Goal: Task Accomplishment & Management: Manage account settings

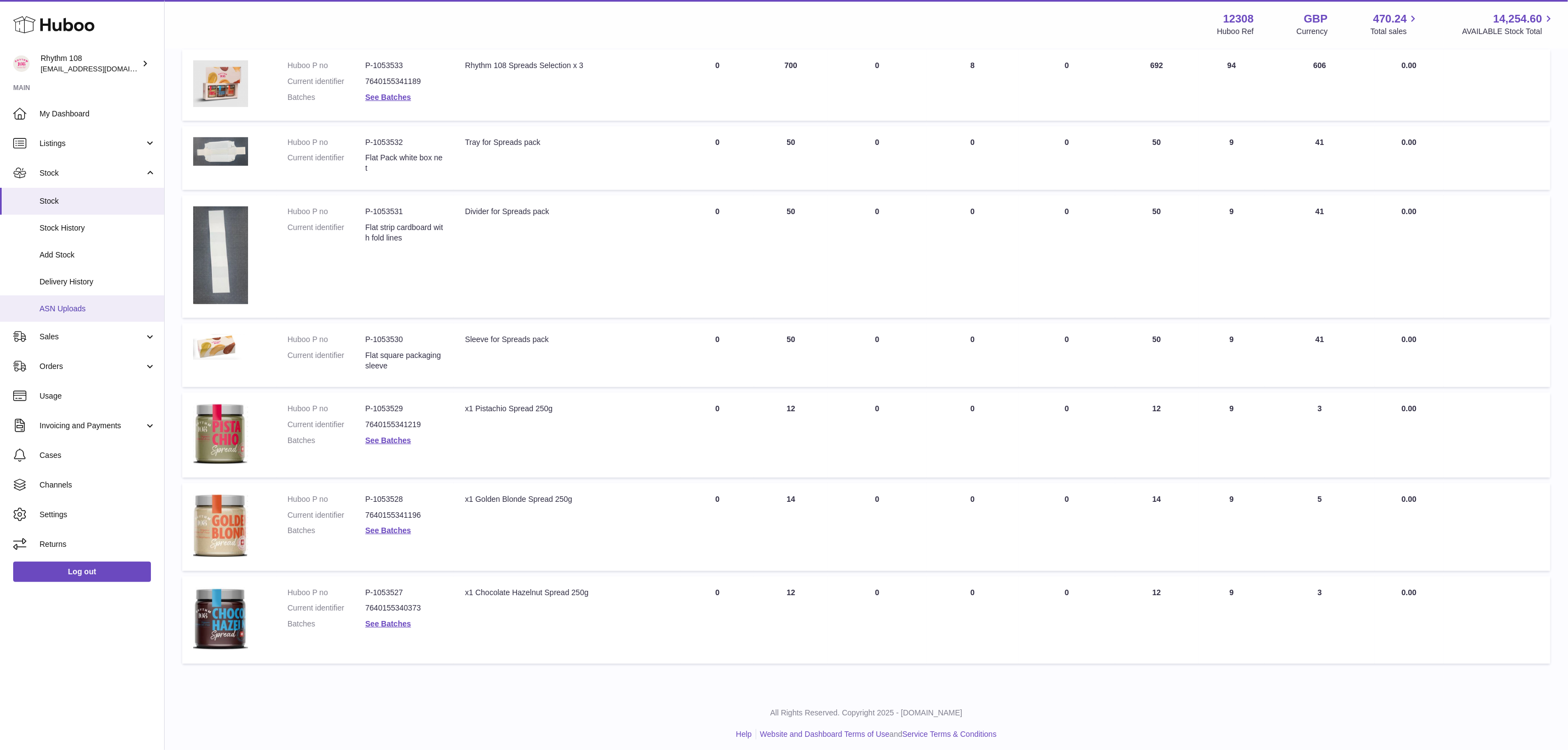
click at [77, 313] on link "ASN Uploads" at bounding box center [82, 309] width 164 height 27
click at [68, 311] on span "ASN Uploads" at bounding box center [97, 308] width 116 height 10
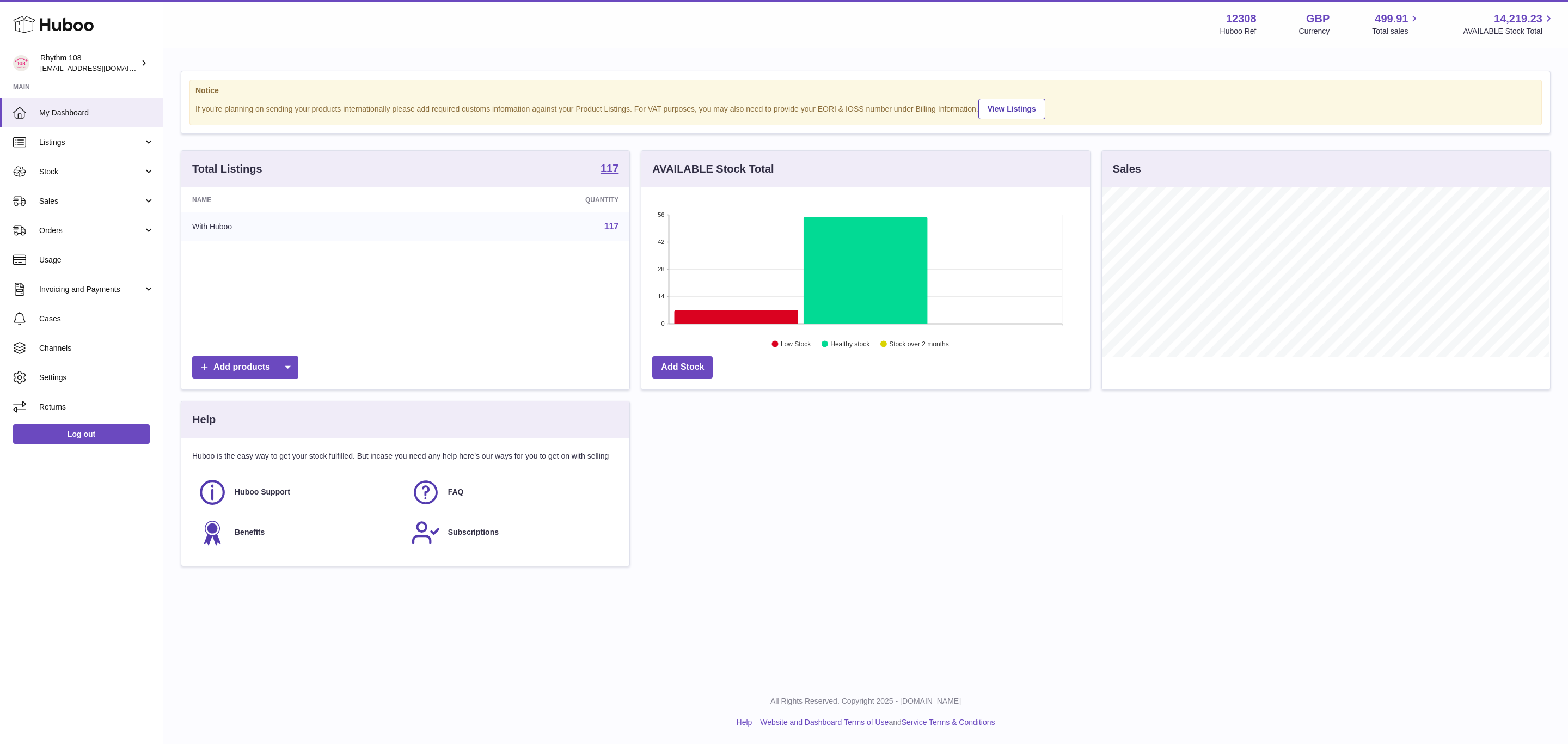
scroll to position [170, 448]
click at [57, 177] on link "Stock" at bounding box center [81, 172] width 163 height 30
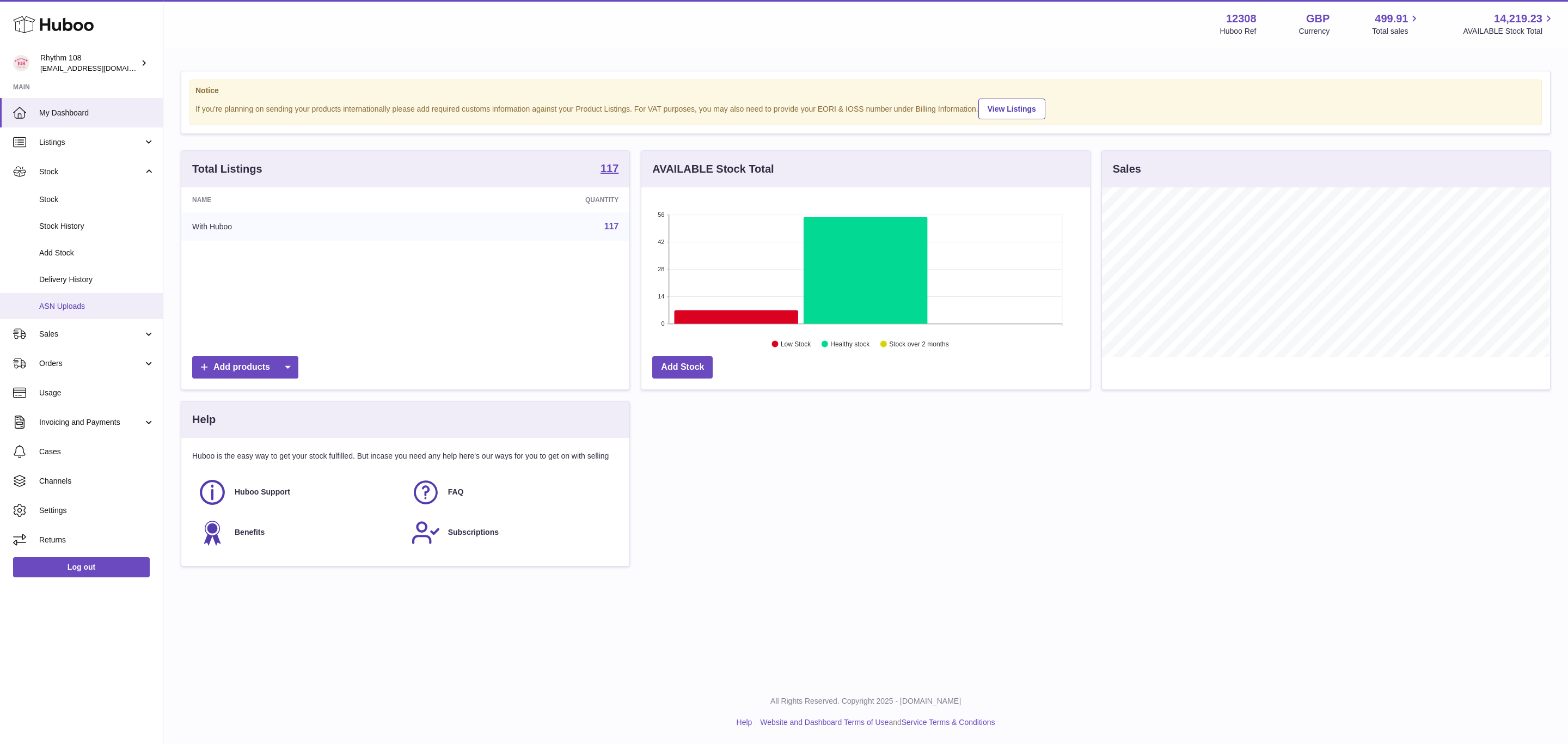
click at [62, 306] on span "ASN Uploads" at bounding box center [97, 306] width 115 height 10
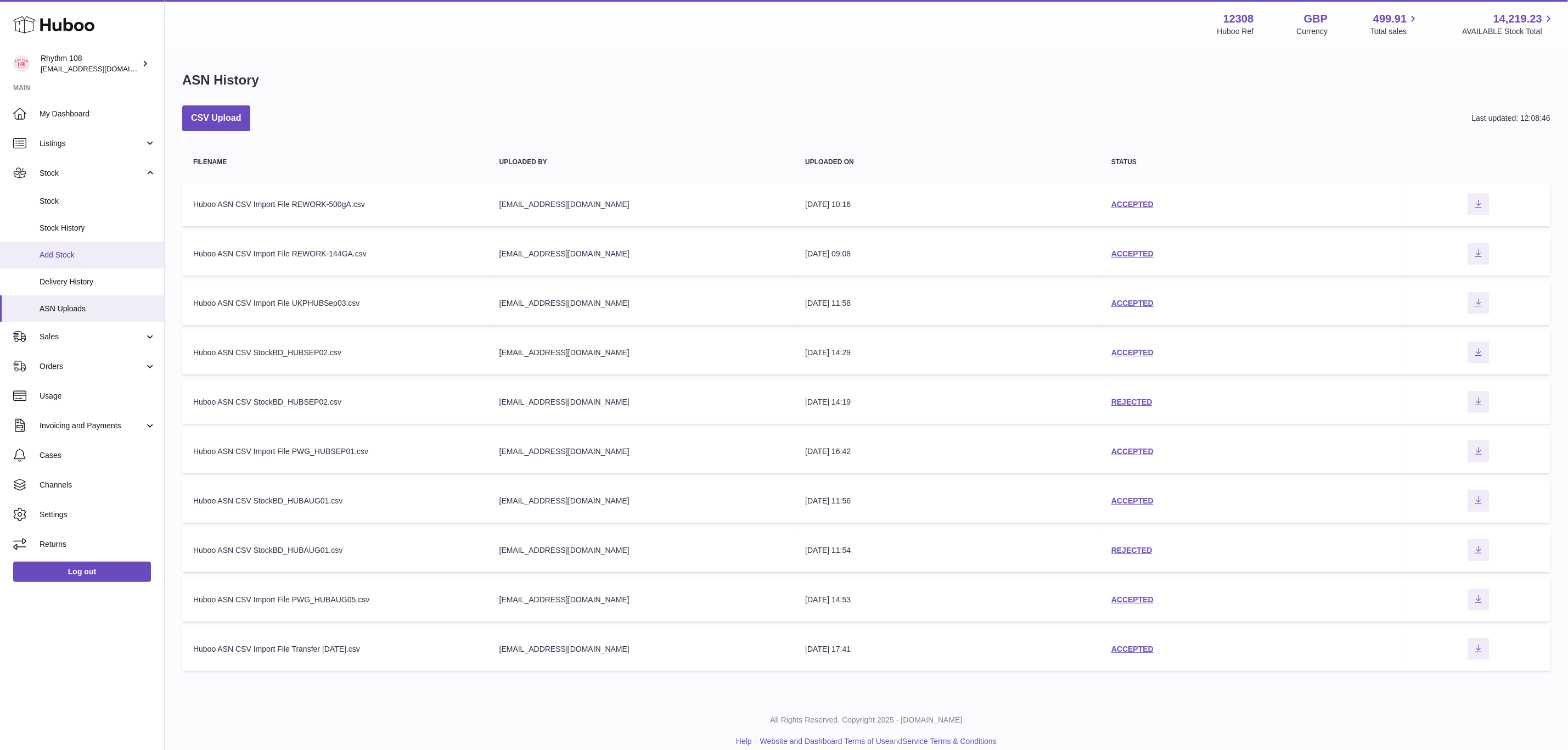
click at [68, 254] on span "Add Stock" at bounding box center [97, 254] width 116 height 10
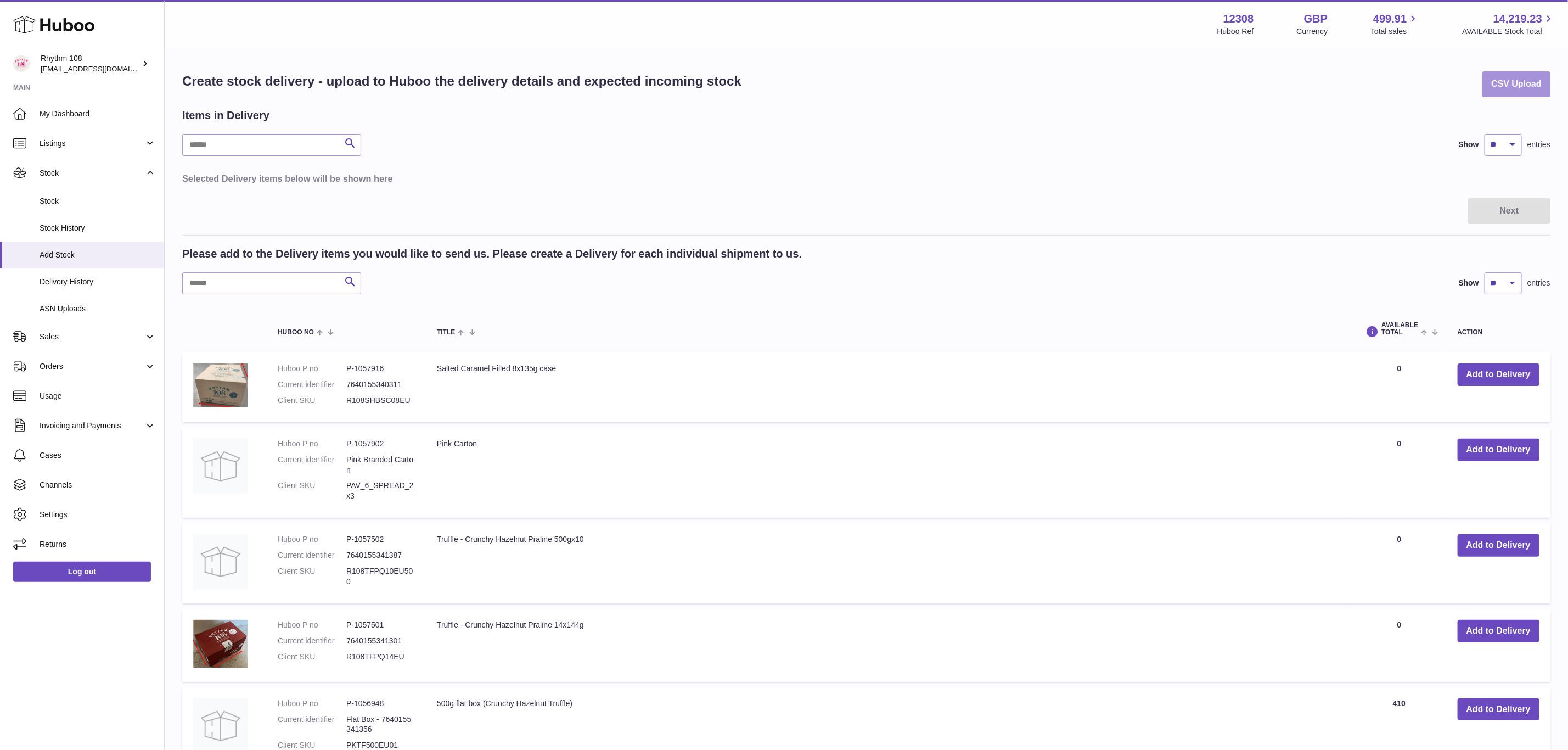
click at [1520, 79] on button "CSV Upload" at bounding box center [1516, 85] width 68 height 26
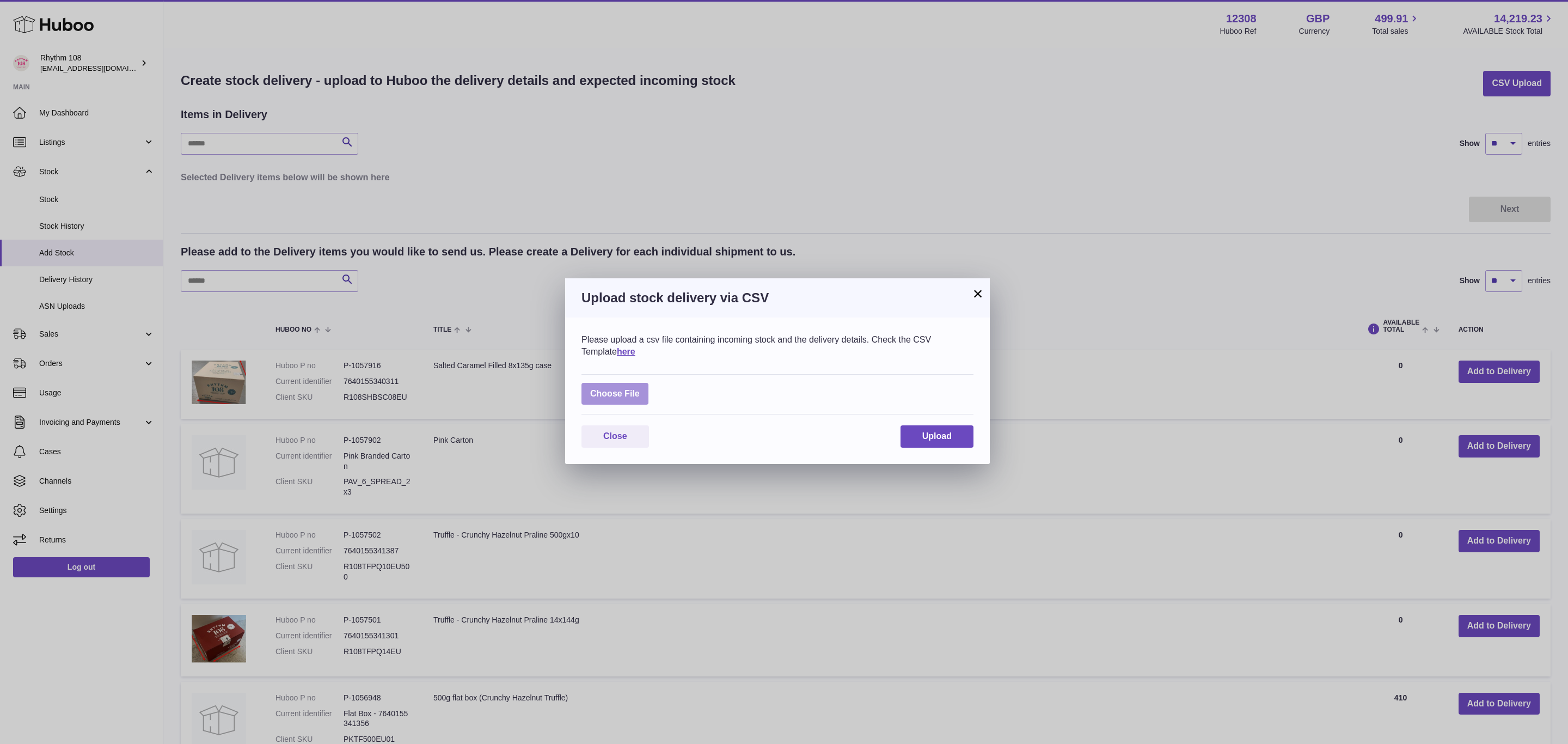
click at [616, 388] on label at bounding box center [615, 394] width 67 height 22
click at [640, 388] on input "file" at bounding box center [640, 388] width 1 height 1
type input "**********"
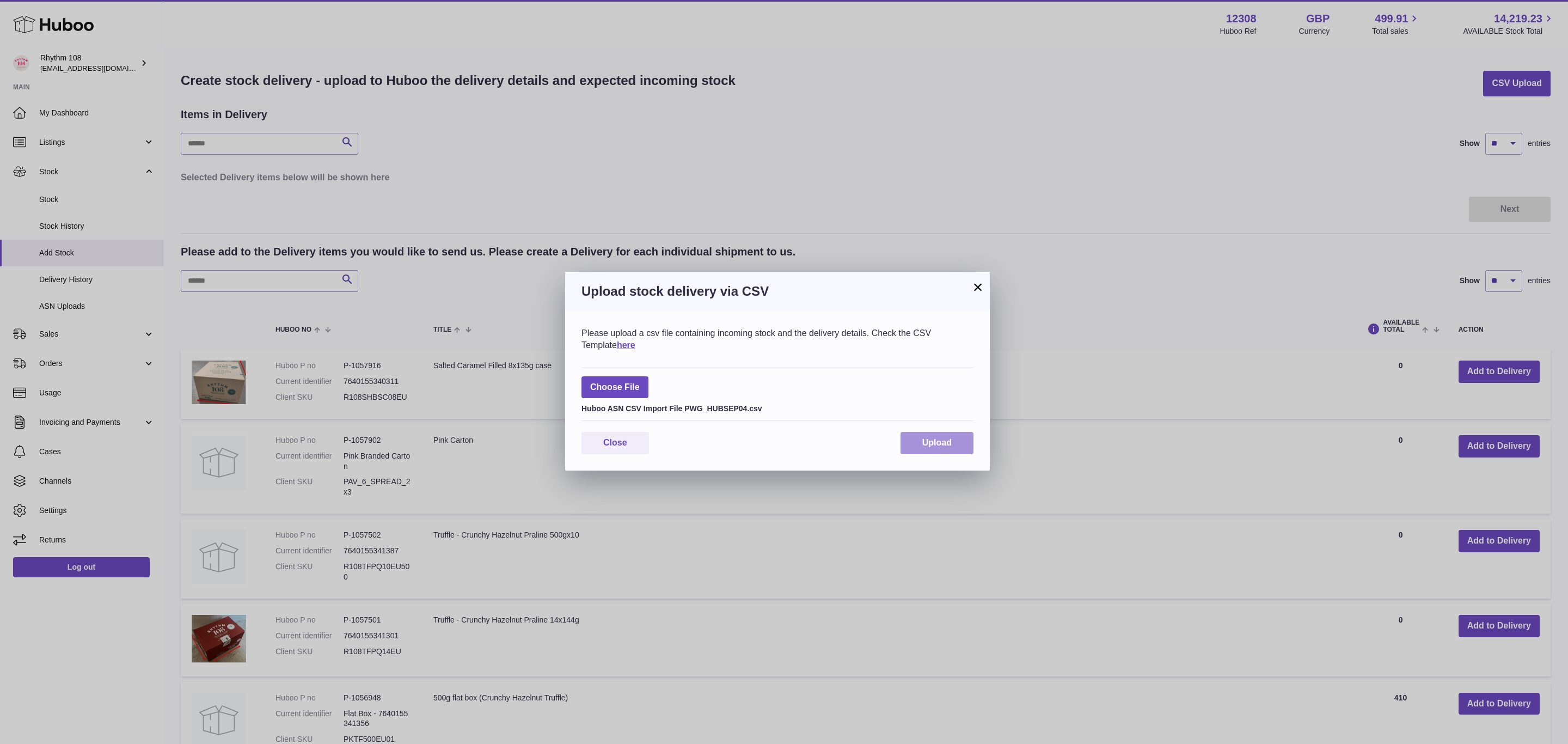
click at [927, 448] on button "Upload" at bounding box center [937, 443] width 73 height 22
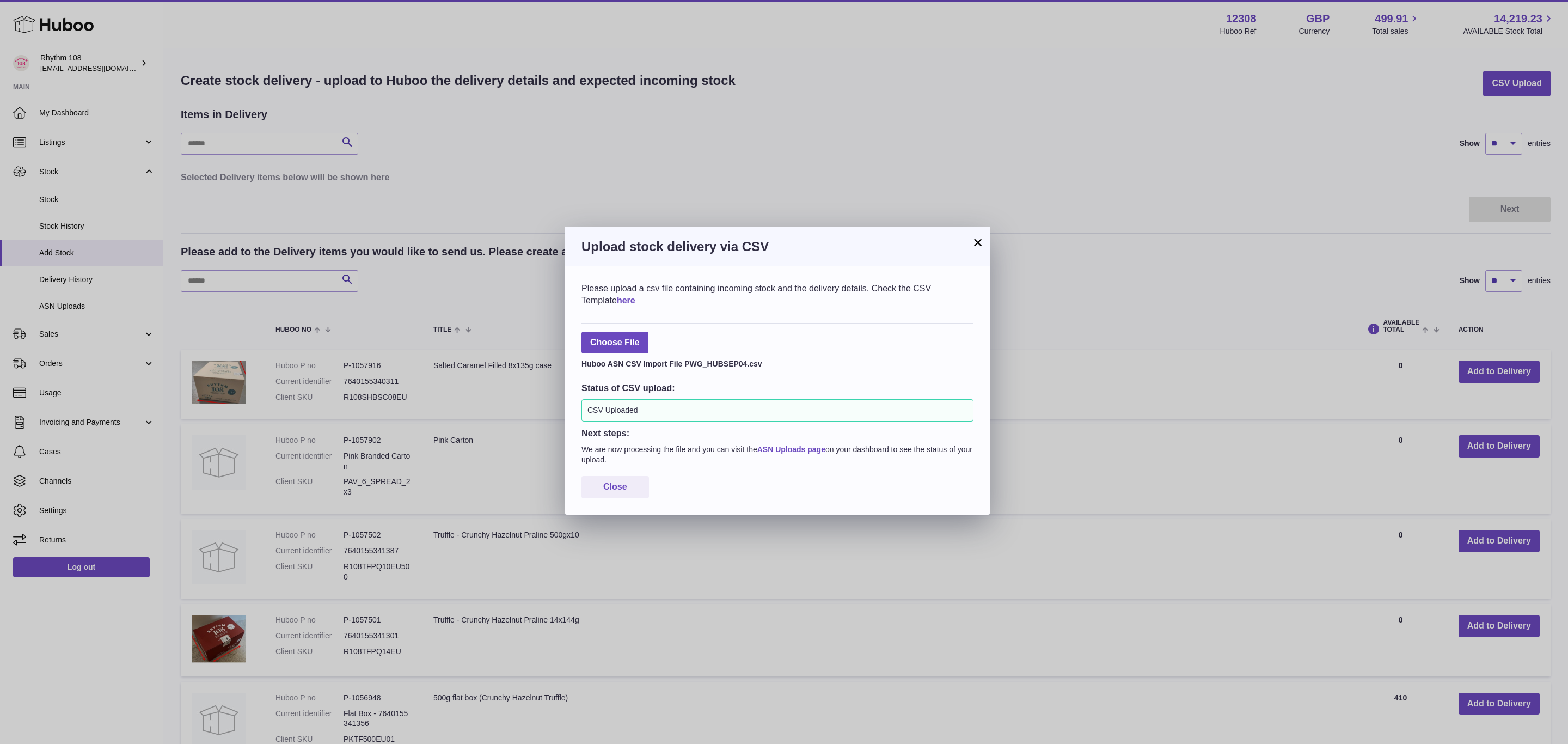
click at [797, 449] on link "ASN Uploads page" at bounding box center [791, 449] width 68 height 9
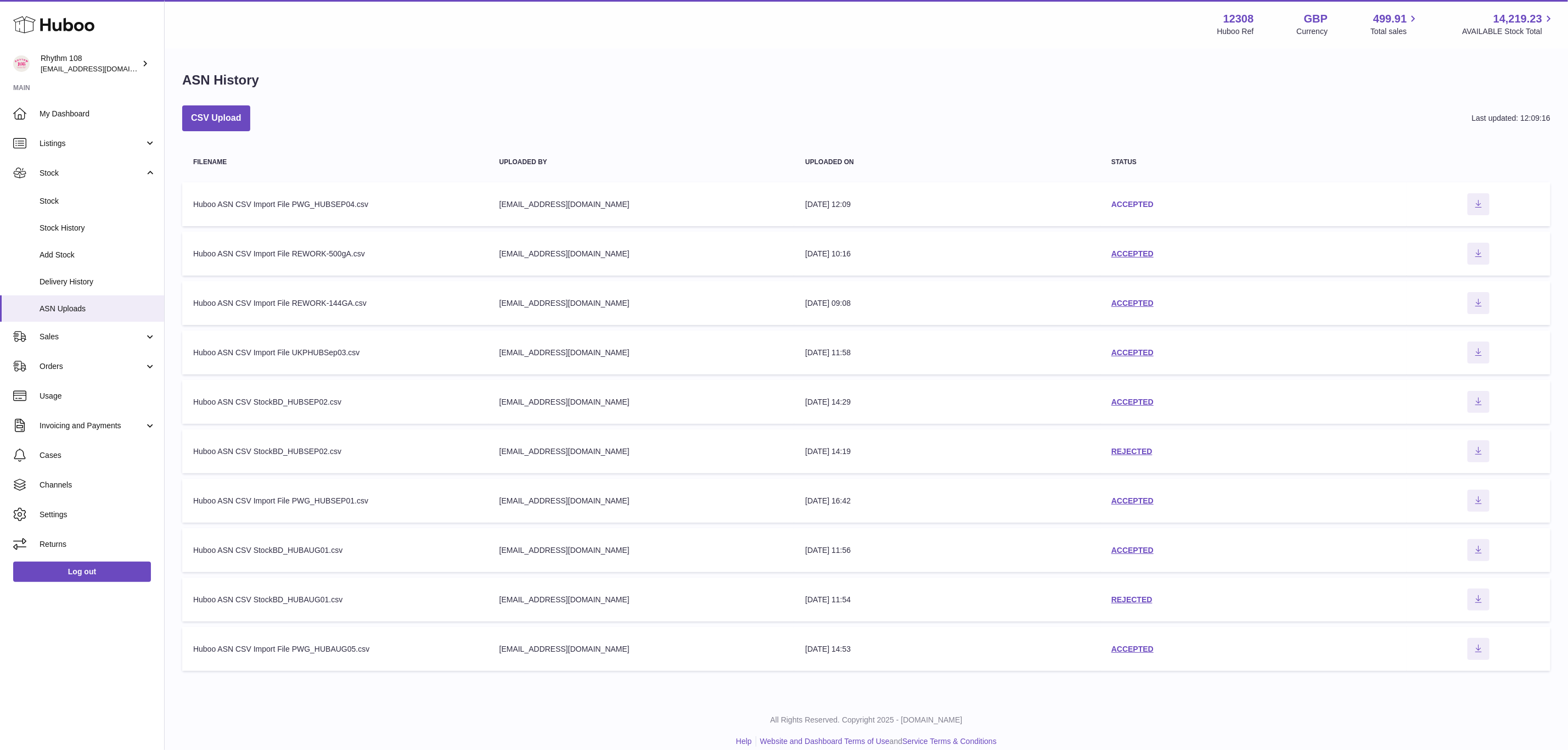
click at [1139, 206] on link "ACCEPTED" at bounding box center [1132, 204] width 42 height 9
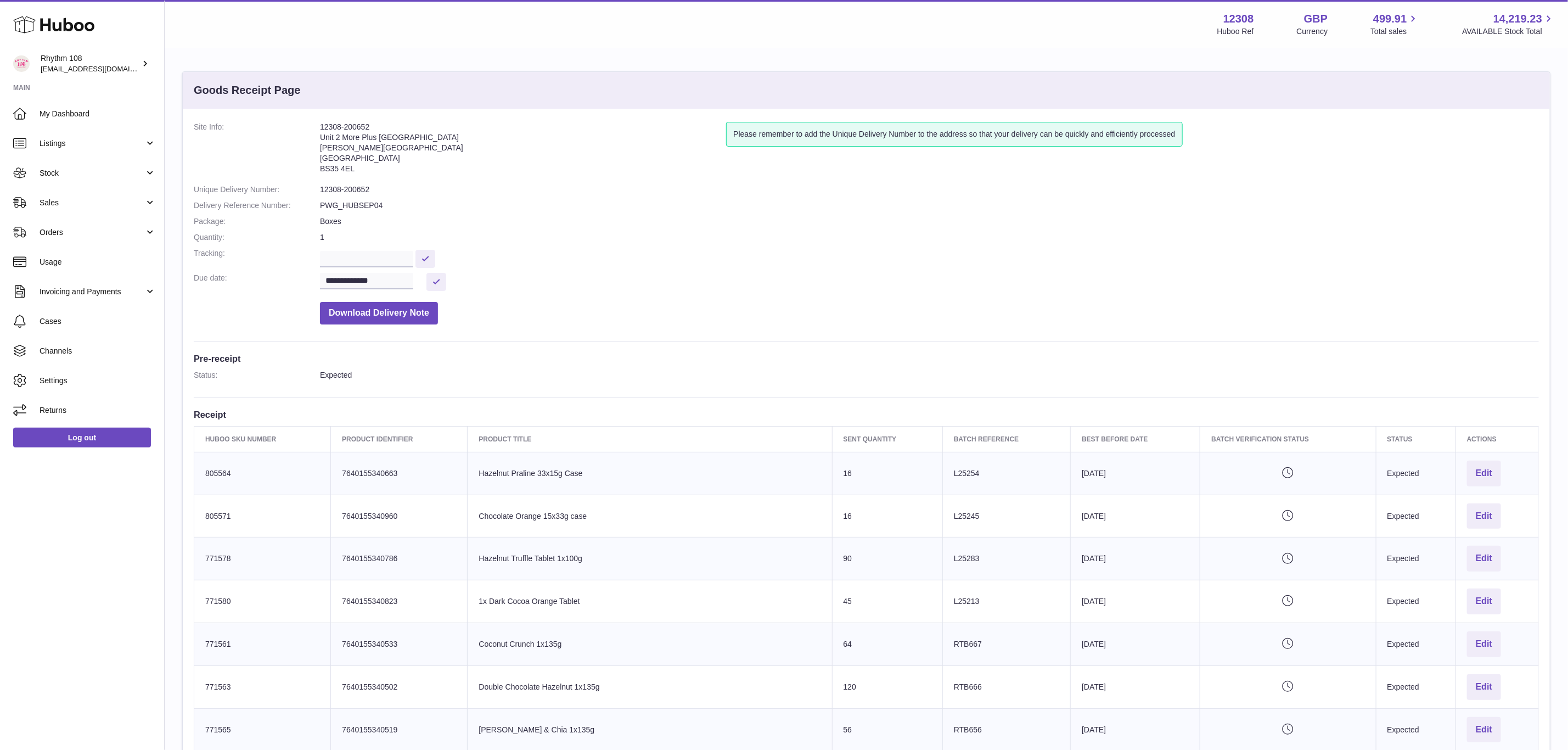
drag, startPoint x: 374, startPoint y: 126, endPoint x: 318, endPoint y: 126, distance: 56.0
click at [318, 126] on dl "**********" at bounding box center [865, 226] width 1345 height 208
copy dl "12308-200652"
click at [66, 173] on span "Stock" at bounding box center [91, 172] width 105 height 10
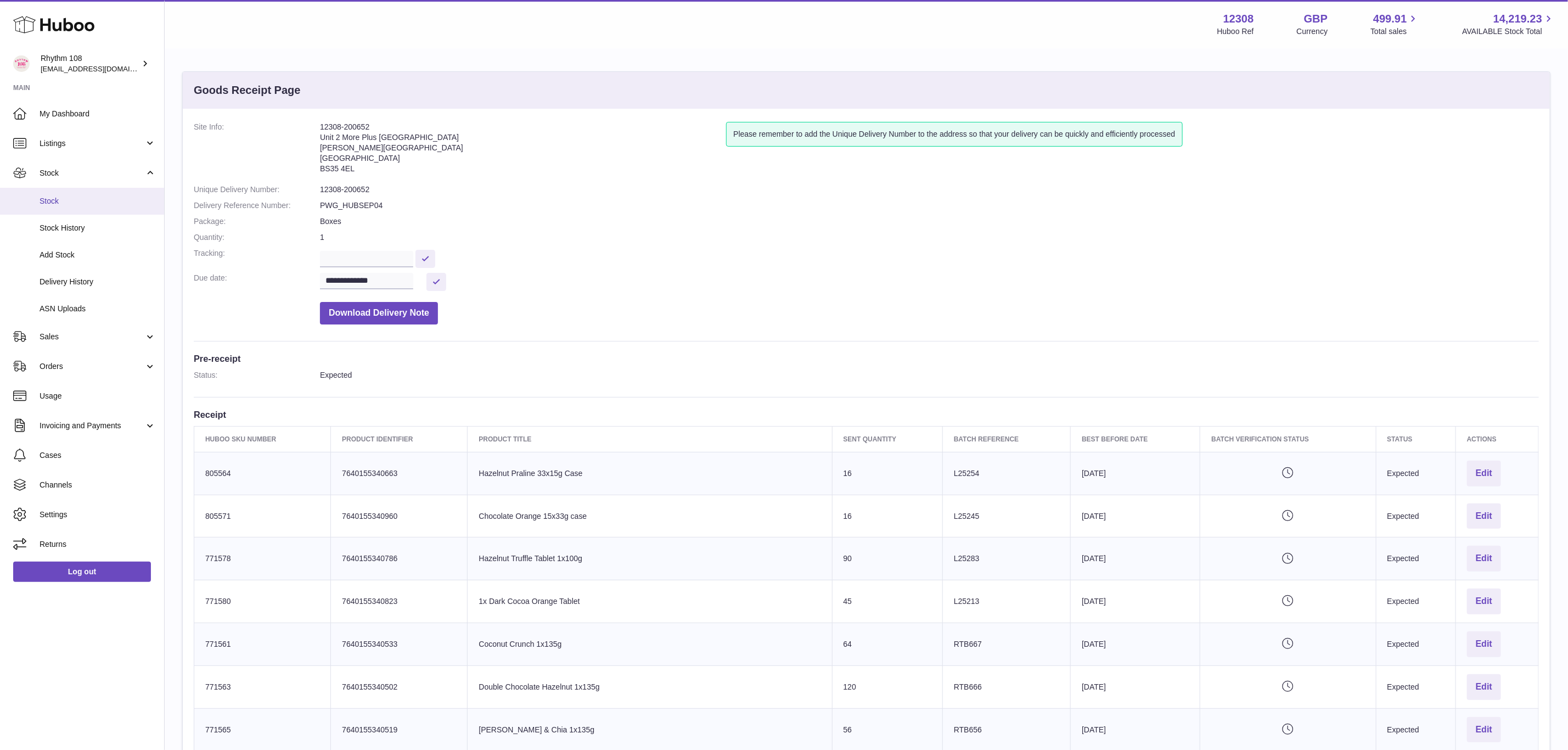
click at [57, 202] on span "Stock" at bounding box center [97, 201] width 116 height 10
